Goal: Transaction & Acquisition: Purchase product/service

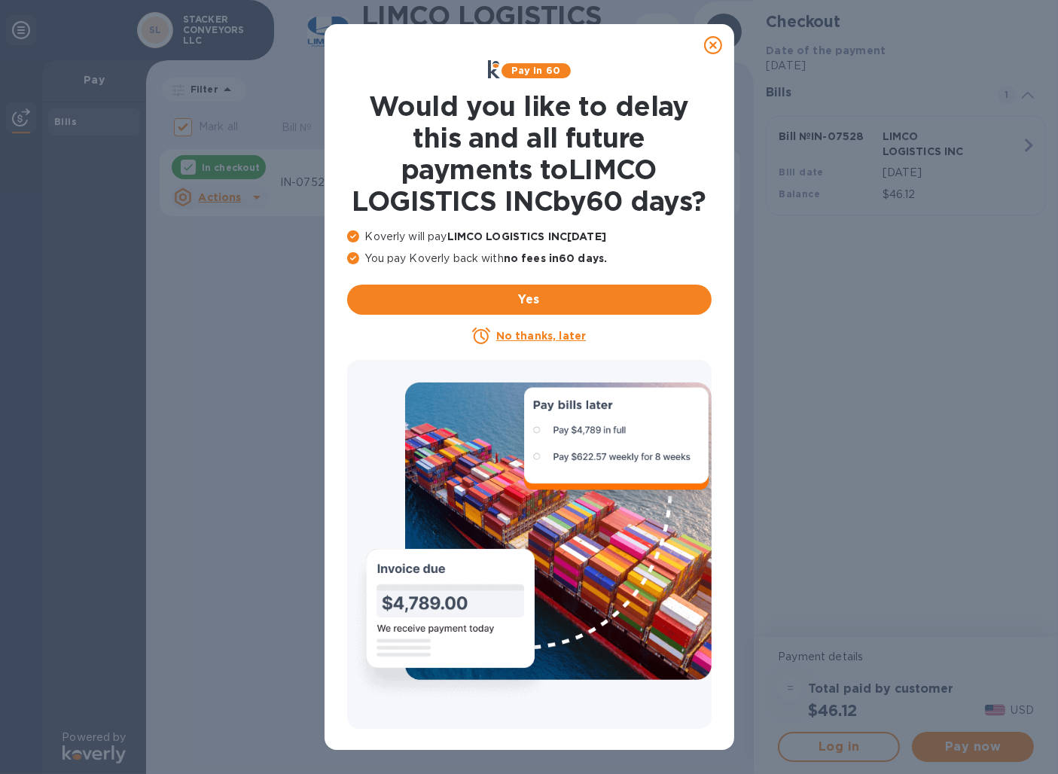
click at [718, 42] on icon at bounding box center [713, 45] width 18 height 18
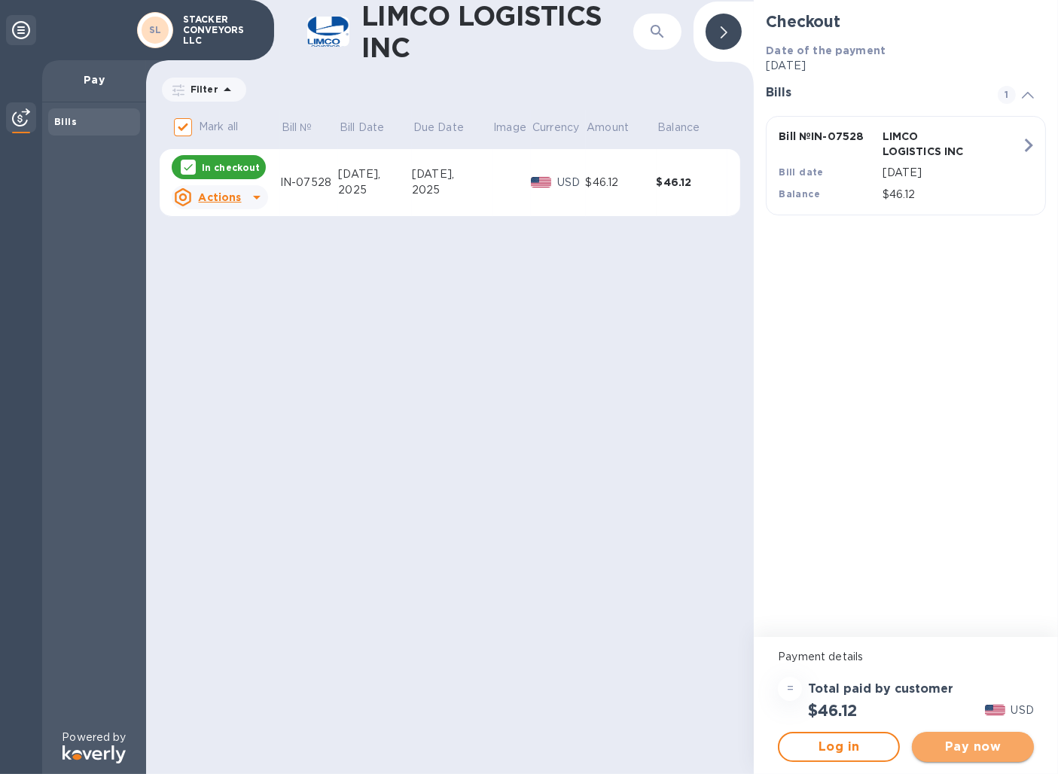
click at [985, 742] on span "Pay now" at bounding box center [973, 747] width 98 height 18
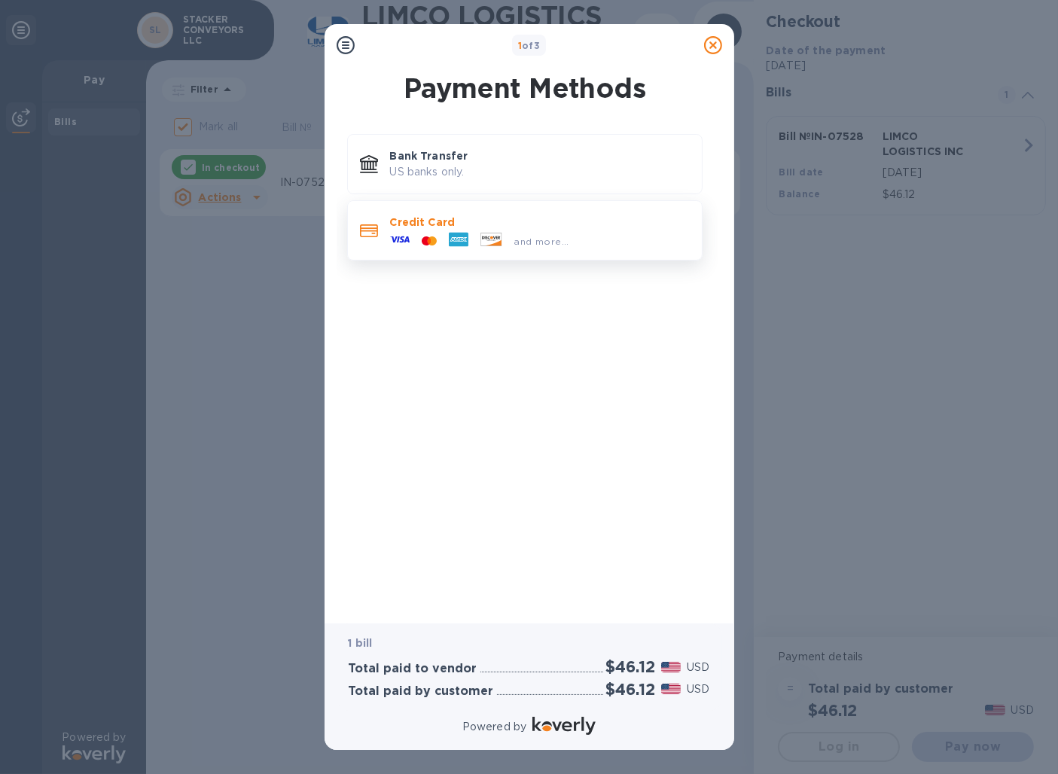
click at [462, 237] on icon at bounding box center [459, 240] width 20 height 14
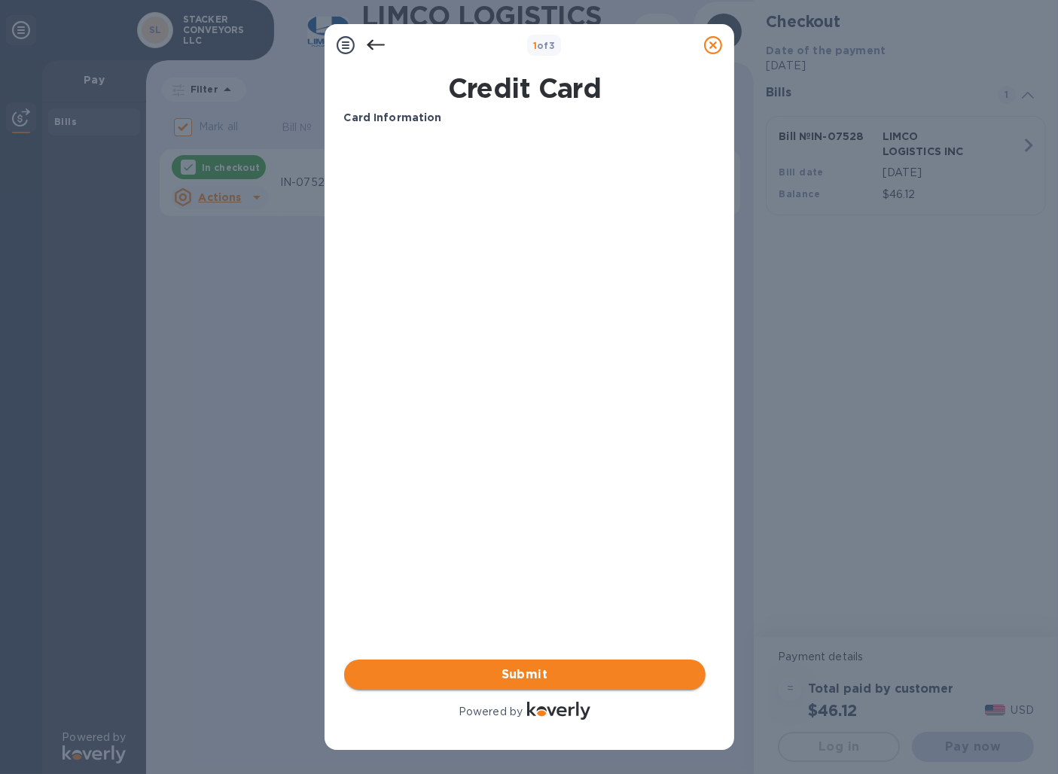
click at [538, 679] on span "Submit" at bounding box center [524, 675] width 337 height 18
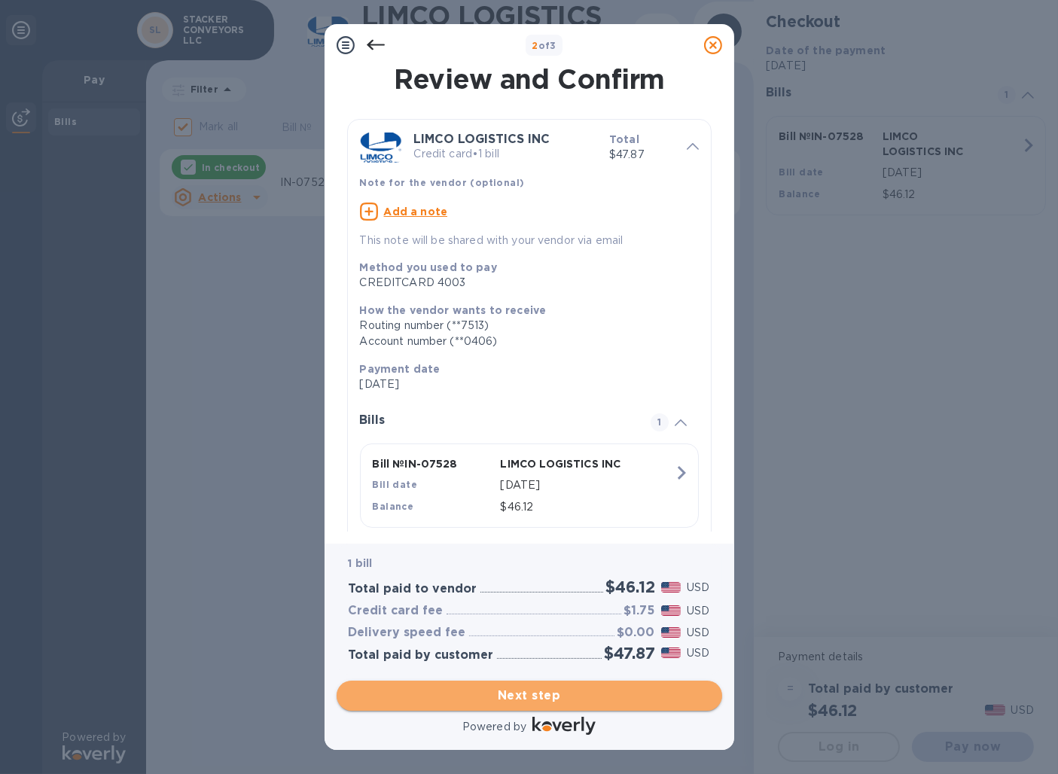
click at [512, 692] on span "Next step" at bounding box center [529, 696] width 361 height 18
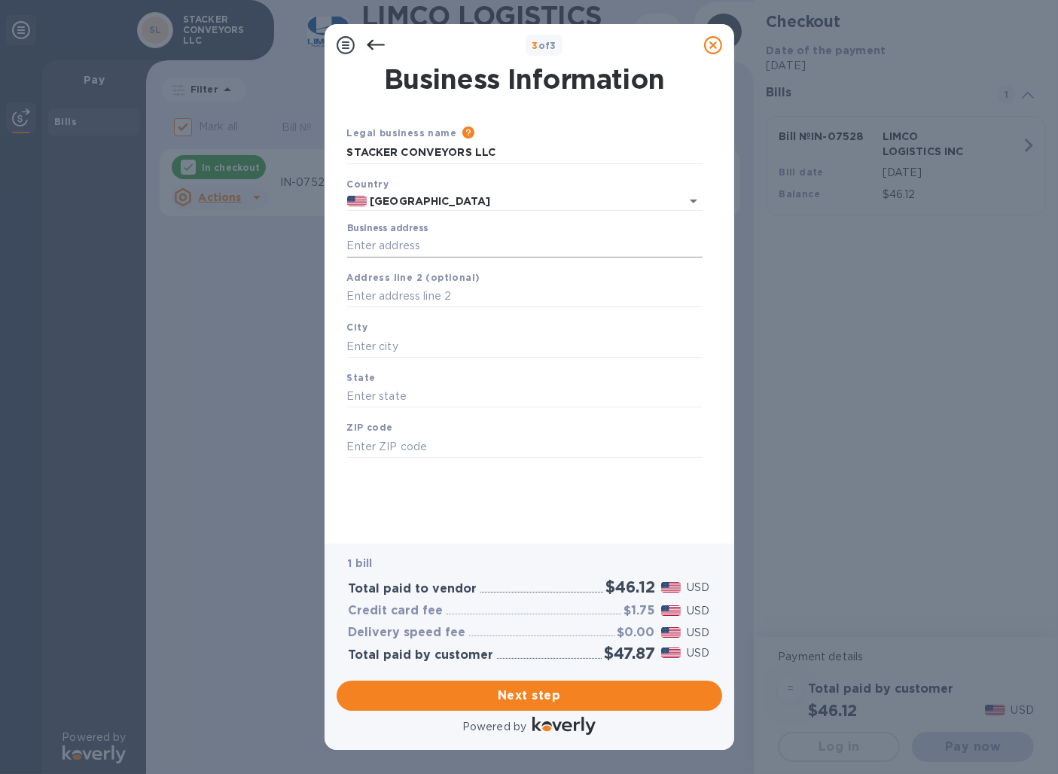
click at [469, 243] on input "Business address" at bounding box center [524, 246] width 355 height 23
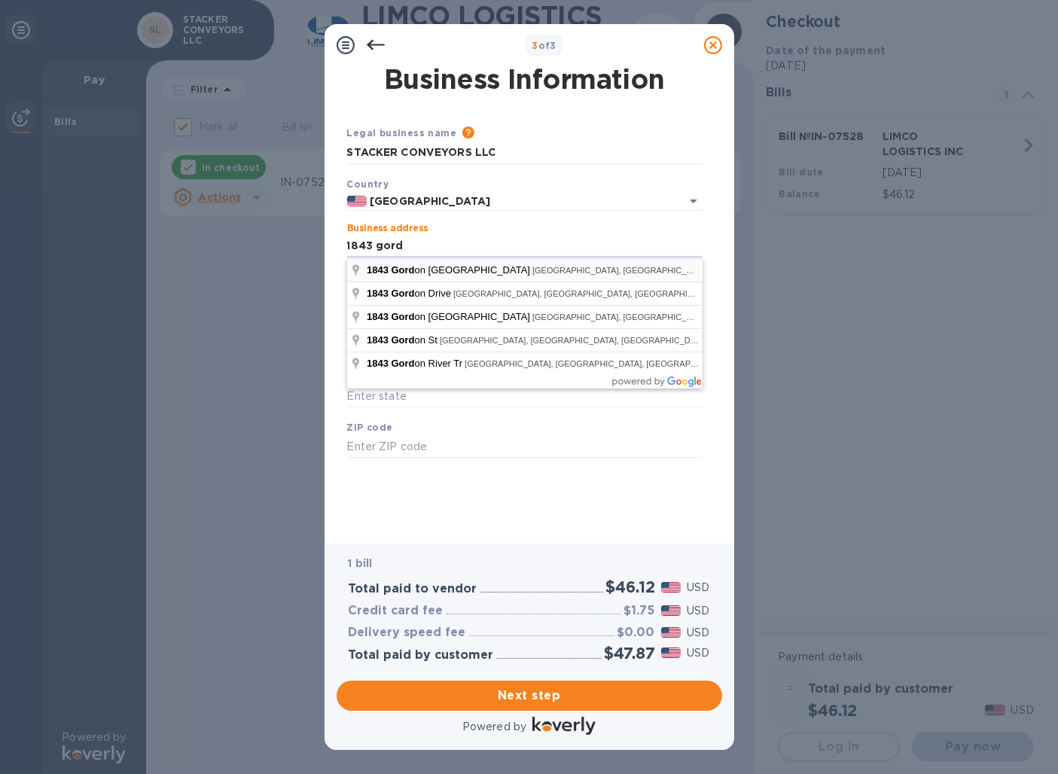
type input "[STREET_ADDRESS][PERSON_NAME][PERSON_NAME]"
type input "[GEOGRAPHIC_DATA]"
type input "FL"
type input "34104"
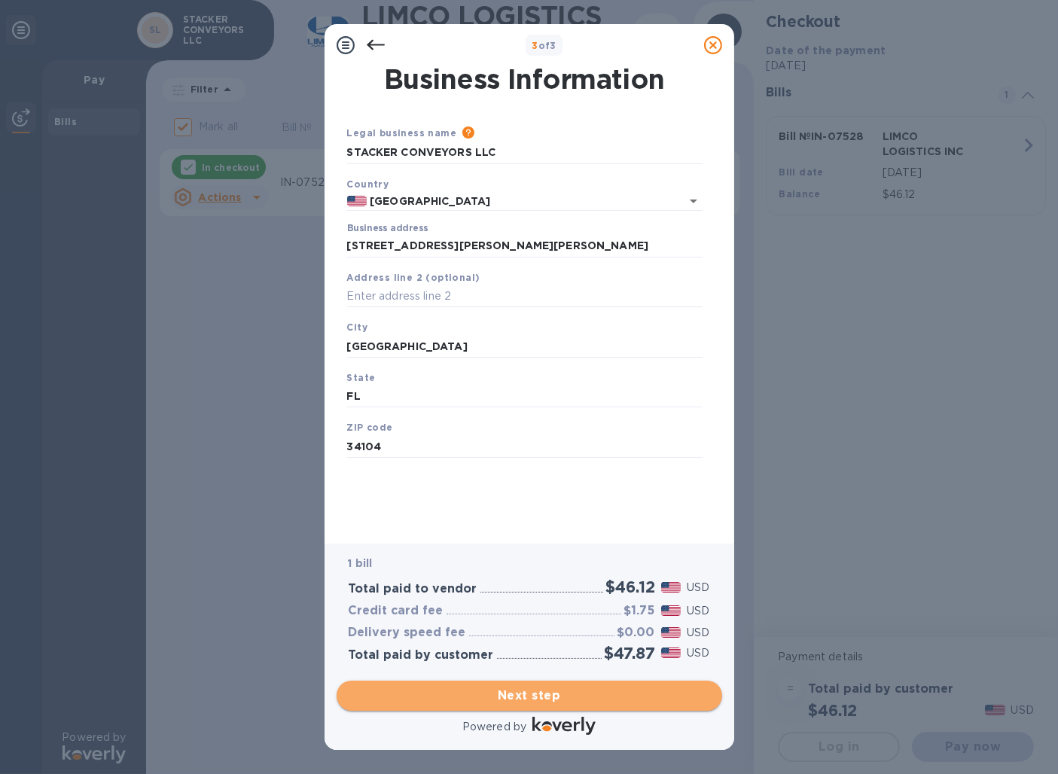
click at [566, 696] on span "Next step" at bounding box center [529, 696] width 361 height 18
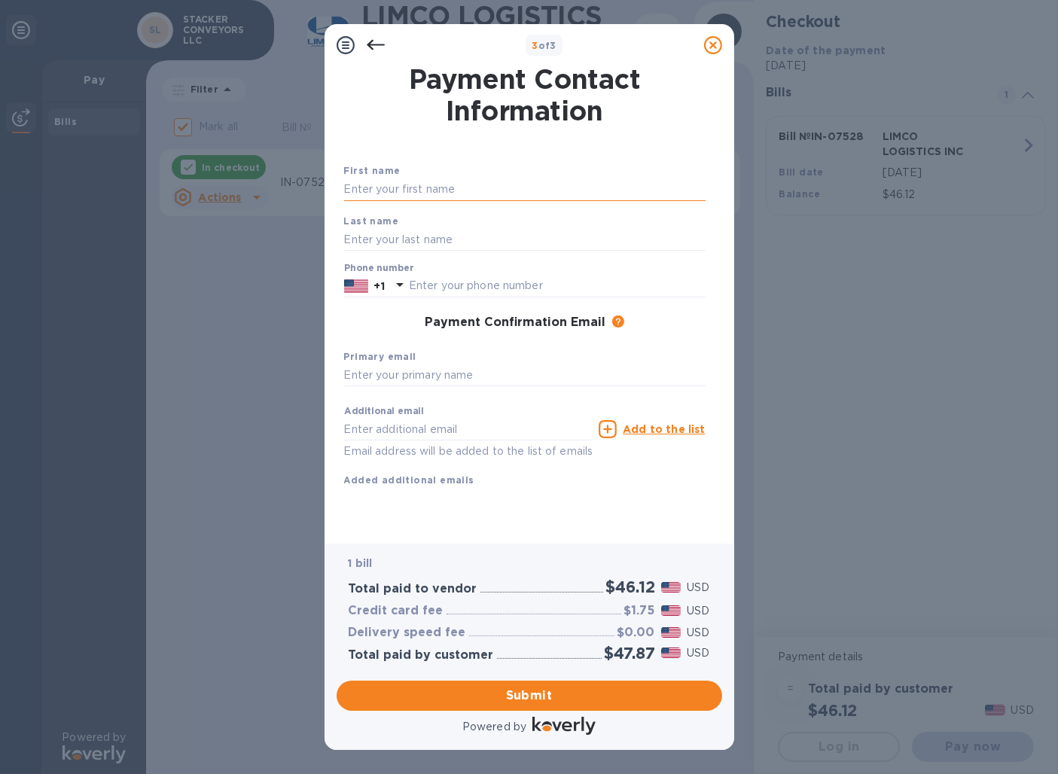
click at [456, 187] on input "text" at bounding box center [524, 189] width 361 height 23
type input "[PERSON_NAME]"
type input "4078088319"
click at [501, 383] on input "text" at bounding box center [524, 375] width 361 height 23
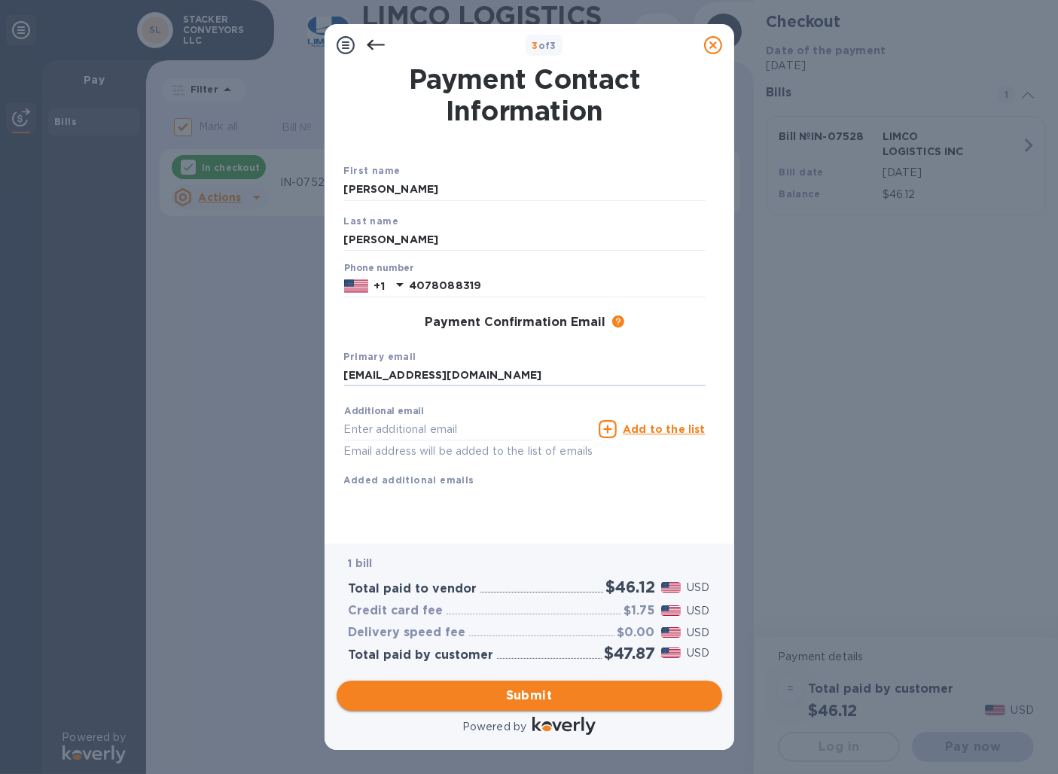
type input "[EMAIL_ADDRESS][DOMAIN_NAME]"
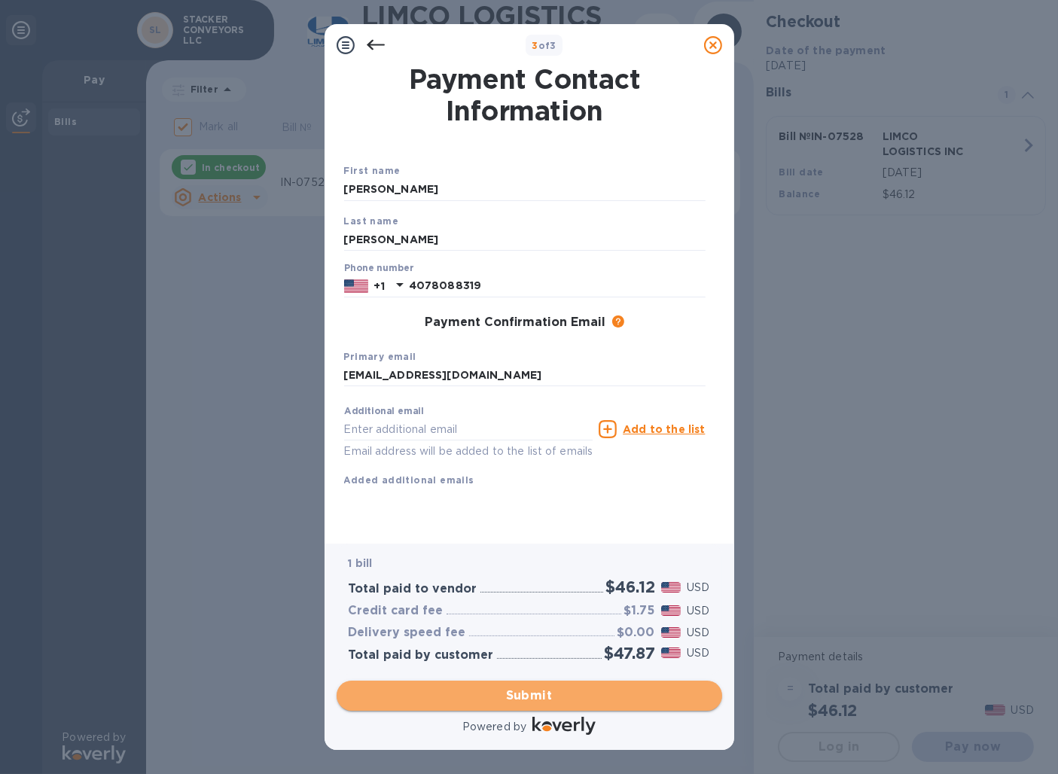
click at [522, 696] on span "Submit" at bounding box center [529, 696] width 361 height 18
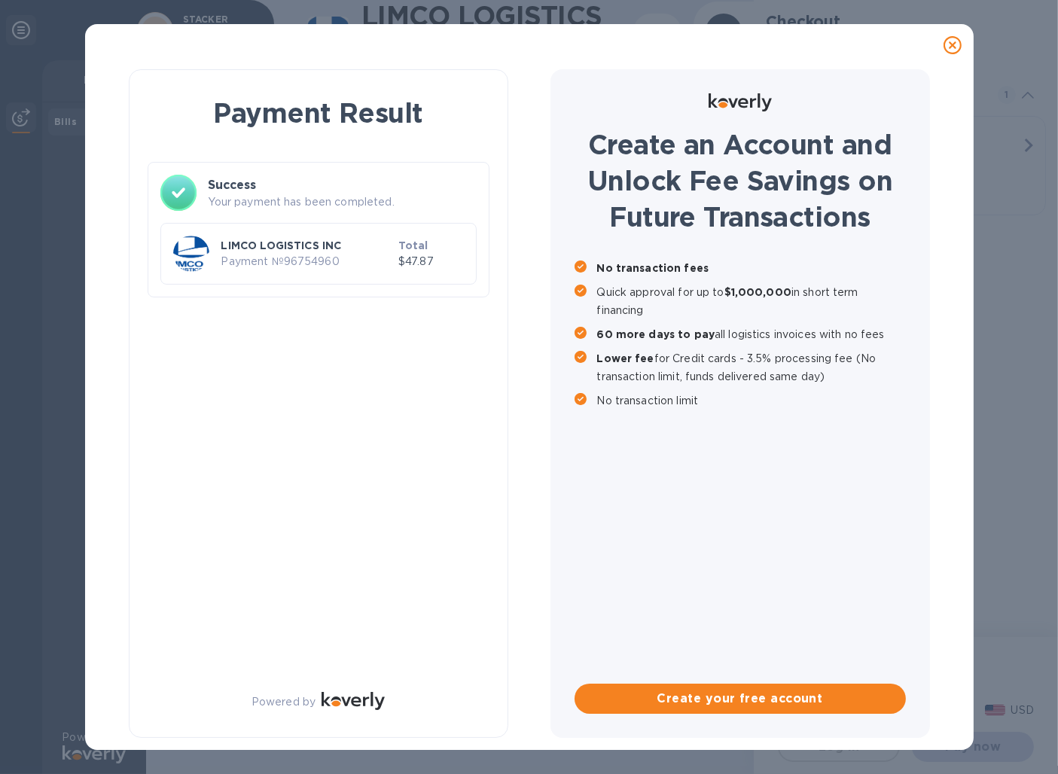
checkbox input "false"
click at [148, 394] on div "Payment Result Success Your payment has been completed. LIMCO LOGISTICS INC Pay…" at bounding box center [319, 403] width 380 height 669
